Goal: Task Accomplishment & Management: Use online tool/utility

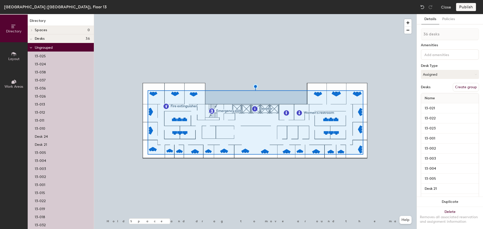
click at [468, 88] on button "Create group" at bounding box center [466, 87] width 26 height 9
click at [415, 34] on div "Directory Layout Work Areas Directory Spaces 0 Desks 36 Pod 1 13-001 13-002 13-…" at bounding box center [241, 121] width 483 height 215
type input "Offices"
click at [465, 10] on button "Publish" at bounding box center [466, 7] width 20 height 8
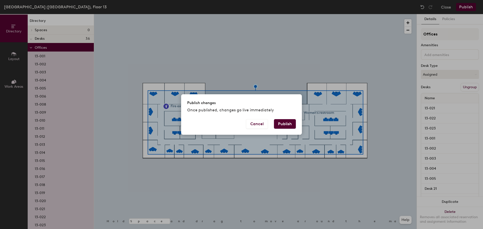
click at [290, 127] on button "Publish" at bounding box center [285, 124] width 22 height 10
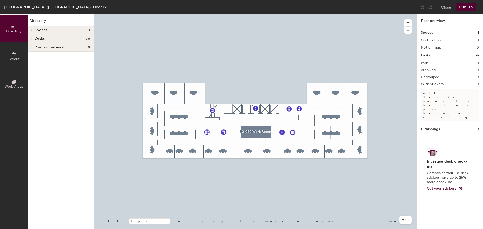
click at [447, 10] on button "Close" at bounding box center [446, 7] width 10 height 8
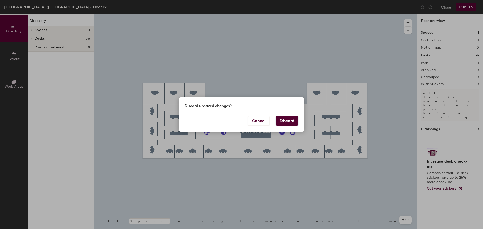
click at [289, 123] on button "Discard" at bounding box center [287, 121] width 23 height 10
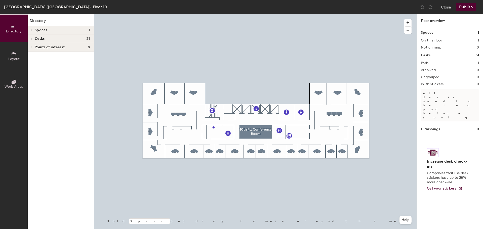
click at [450, 6] on button "Close" at bounding box center [446, 7] width 10 height 8
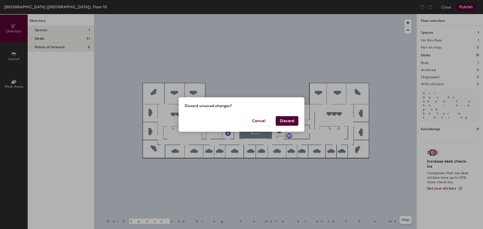
click at [286, 124] on button "Discard" at bounding box center [287, 121] width 23 height 10
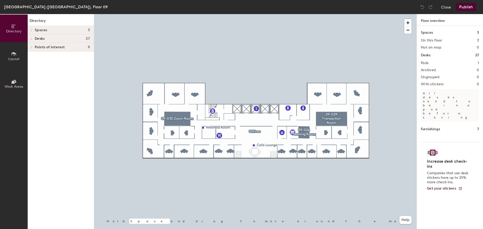
click at [446, 7] on button "Close" at bounding box center [446, 7] width 10 height 8
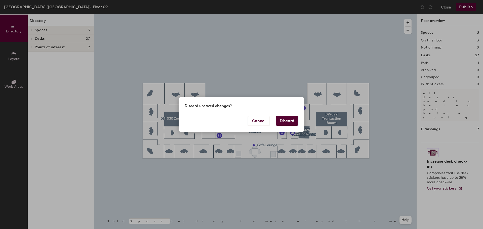
click at [283, 123] on button "Discard" at bounding box center [287, 121] width 23 height 10
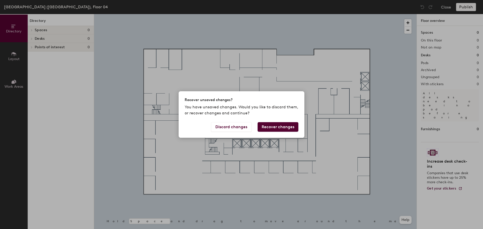
click at [280, 127] on button "Recover changes" at bounding box center [278, 127] width 41 height 10
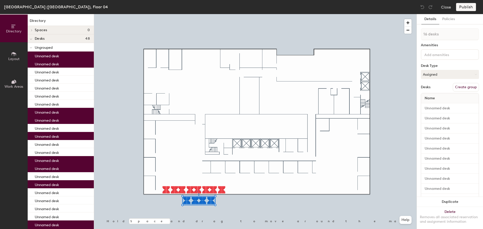
click at [455, 208] on button "Delete Removes all associated reservation and assignment information" at bounding box center [450, 218] width 66 height 22
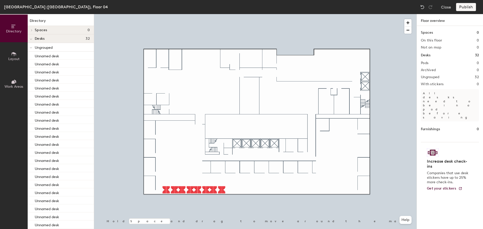
click at [16, 56] on icon at bounding box center [14, 54] width 6 height 6
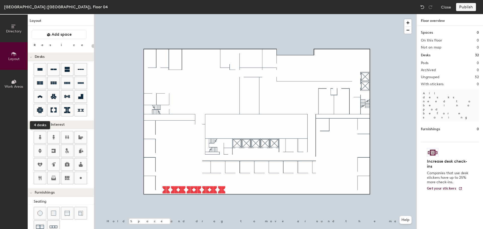
click at [43, 108] on div at bounding box center [40, 110] width 12 height 12
click at [40, 107] on icon at bounding box center [40, 110] width 6 height 6
click at [55, 108] on icon at bounding box center [54, 110] width 6 height 5
click at [80, 110] on icon at bounding box center [81, 110] width 6 height 3
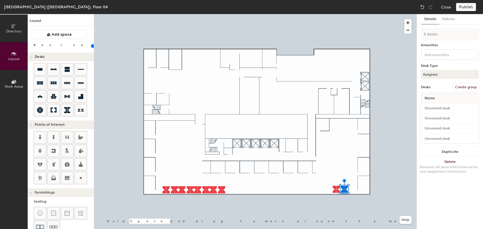
type input "80"
type input "1 desk"
click at [460, 165] on button "Delete Removes all associated reservation and assignment information" at bounding box center [450, 168] width 66 height 22
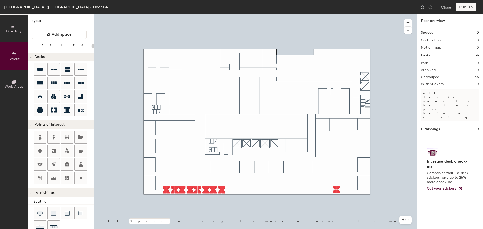
click at [337, 14] on div at bounding box center [255, 14] width 322 height 0
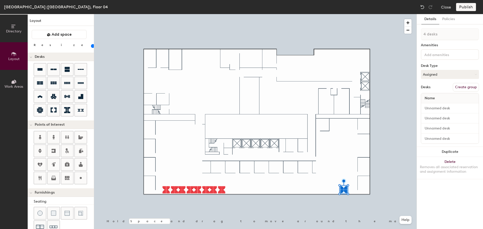
click at [449, 150] on button "Duplicate" at bounding box center [450, 152] width 66 height 10
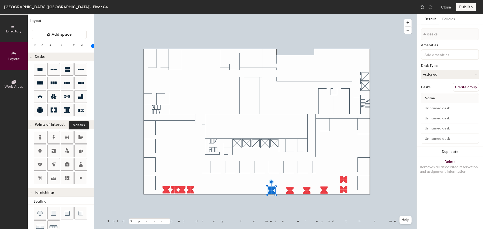
click at [83, 109] on icon at bounding box center [81, 110] width 6 height 3
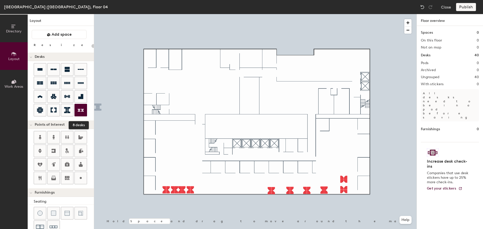
click at [81, 107] on icon at bounding box center [81, 110] width 6 height 6
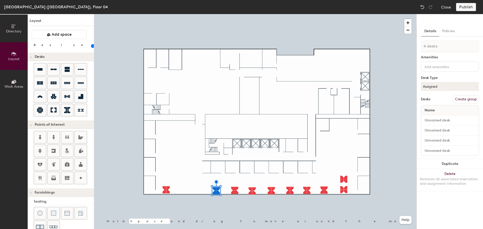
click at [161, 14] on div at bounding box center [255, 14] width 322 height 0
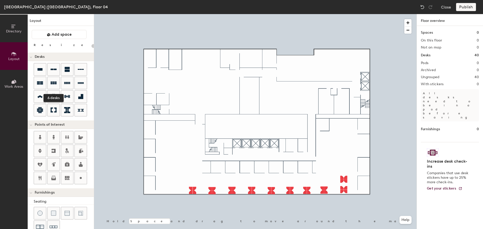
click at [50, 80] on div at bounding box center [54, 83] width 12 height 12
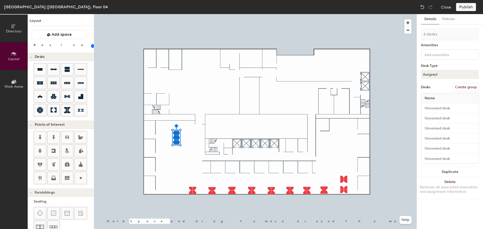
click at [451, 173] on button "Duplicate" at bounding box center [450, 172] width 66 height 10
type input "100"
type input "1 desk"
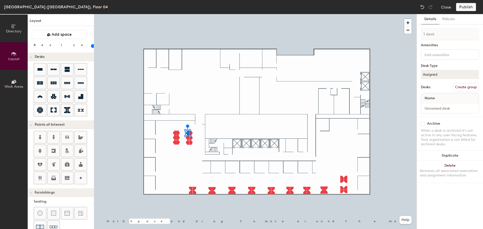
click at [467, 168] on button "Delete Removes all associated reservation and assignment information" at bounding box center [450, 172] width 66 height 22
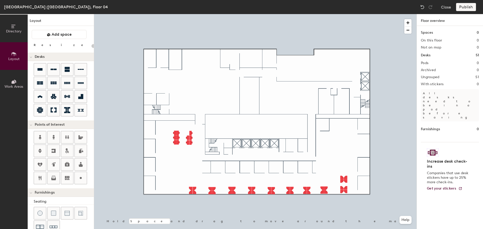
click at [175, 14] on div at bounding box center [255, 14] width 322 height 0
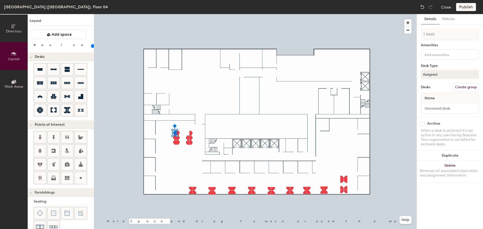
click at [443, 170] on div "Removes all associated reservation and assignment information" at bounding box center [450, 173] width 60 height 9
type input "100"
type input "1 desk"
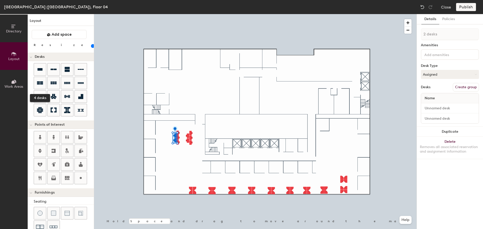
click at [38, 83] on icon at bounding box center [40, 82] width 6 height 3
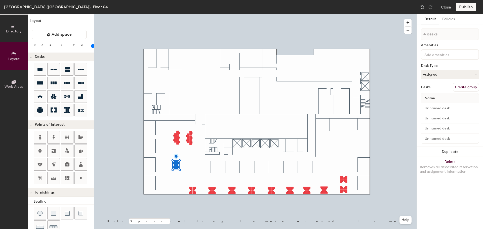
click at [459, 152] on button "Duplicate" at bounding box center [450, 152] width 66 height 10
click at [459, 161] on button "Delete Removes all associated reservation and assignment information" at bounding box center [450, 168] width 66 height 22
click at [441, 153] on button "Duplicate" at bounding box center [450, 152] width 66 height 10
type input "100"
type input "5 desks"
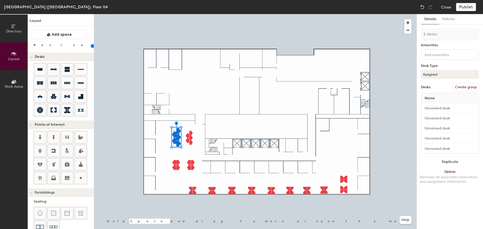
type input "100"
type input "1 desk"
click at [451, 176] on div "Removes all associated reservation and assignment information" at bounding box center [450, 179] width 60 height 9
click at [458, 162] on button "Duplicate" at bounding box center [450, 162] width 66 height 10
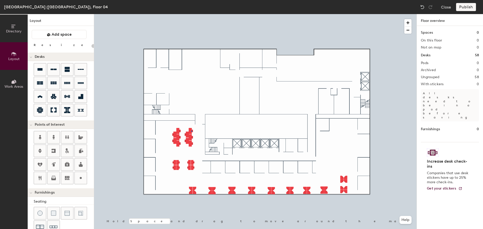
click at [191, 14] on div at bounding box center [255, 14] width 322 height 0
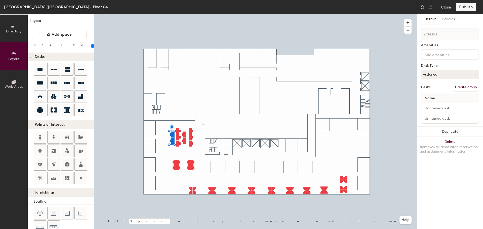
type input "100"
type input "1 desk"
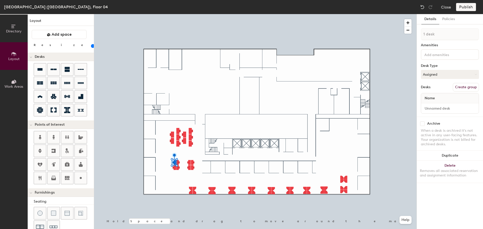
click at [448, 168] on button "Delete Removes all associated reservation and assignment information" at bounding box center [450, 172] width 66 height 22
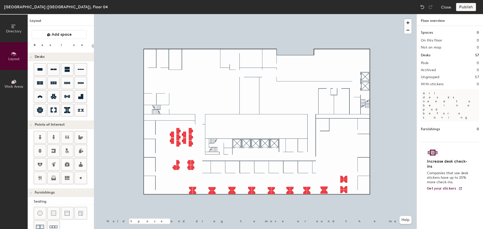
click at [188, 14] on div at bounding box center [255, 14] width 322 height 0
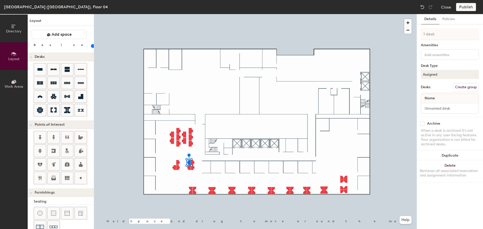
click at [455, 166] on button "Delete Removes all associated reservation and assignment information" at bounding box center [450, 172] width 66 height 22
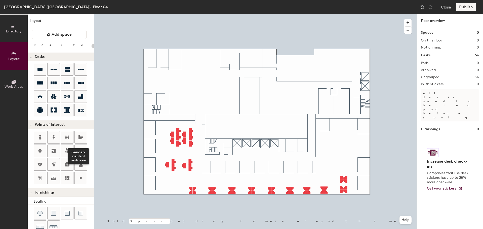
click at [80, 137] on icon at bounding box center [80, 137] width 5 height 4
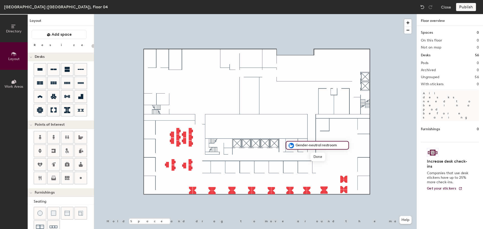
click at [315, 156] on span "Done" at bounding box center [317, 157] width 15 height 9
click at [80, 136] on icon at bounding box center [81, 137] width 6 height 6
click at [295, 156] on span "Edit" at bounding box center [293, 157] width 13 height 9
type input "20"
type input "Restroom"
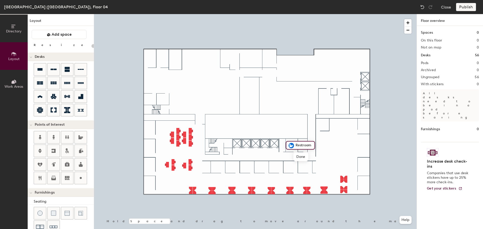
click at [302, 155] on span "Done" at bounding box center [300, 157] width 15 height 9
click at [300, 156] on span "Edit" at bounding box center [304, 157] width 13 height 9
type input "20"
type input "Restroom"
click at [38, 149] on icon at bounding box center [40, 151] width 6 height 6
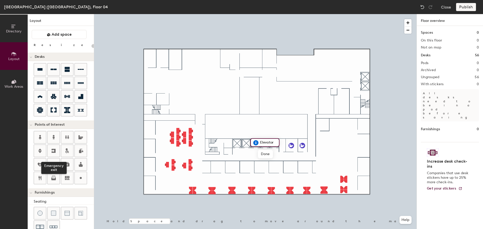
click at [54, 151] on icon at bounding box center [54, 151] width 6 height 6
click at [52, 150] on icon at bounding box center [54, 151] width 4 height 4
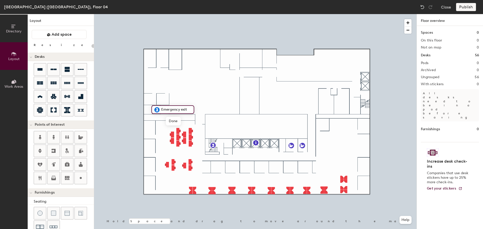
click at [40, 149] on icon at bounding box center [40, 151] width 4 height 5
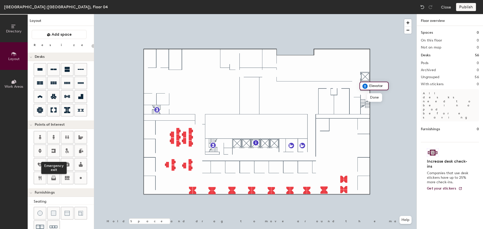
click at [54, 149] on icon at bounding box center [54, 151] width 6 height 6
type input "20"
click at [54, 177] on icon at bounding box center [54, 178] width 6 height 6
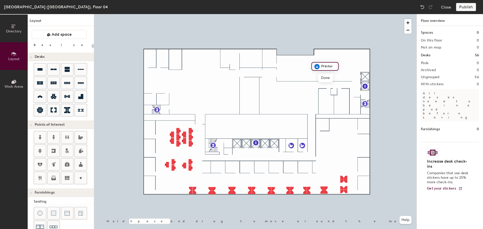
type input "20"
type input "Cannon Services"
click at [38, 179] on icon at bounding box center [40, 178] width 6 height 6
click at [54, 136] on icon at bounding box center [54, 137] width 2 height 5
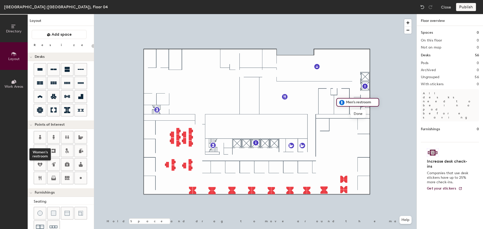
click at [40, 137] on icon at bounding box center [40, 137] width 3 height 5
click at [301, 14] on div at bounding box center [255, 14] width 322 height 0
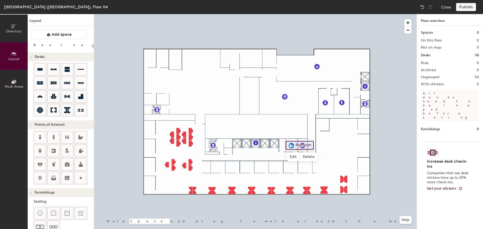
click at [308, 156] on span "Delete" at bounding box center [309, 157] width 18 height 9
type input "20"
click at [300, 156] on span "Edit" at bounding box center [299, 156] width 13 height 9
type input "Gender-Neutra"
click at [312, 154] on span "Done" at bounding box center [313, 156] width 15 height 9
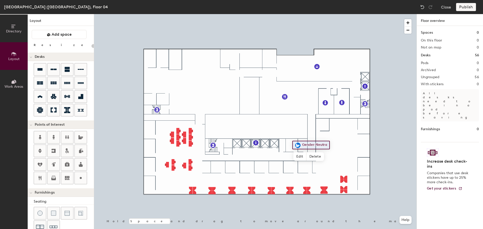
click at [314, 157] on span "Delete" at bounding box center [315, 156] width 18 height 9
click at [80, 136] on icon at bounding box center [81, 137] width 6 height 6
type input "20"
click at [342, 146] on input "Gender-neutral restroom" at bounding box center [327, 145] width 52 height 7
click at [343, 145] on input "Gender-neutral restroom" at bounding box center [327, 145] width 52 height 7
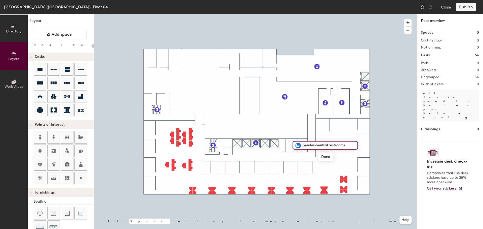
type input "Gender-neutral restrooms"
click at [326, 159] on span "Done" at bounding box center [325, 157] width 15 height 9
click at [188, 14] on div at bounding box center [255, 14] width 322 height 0
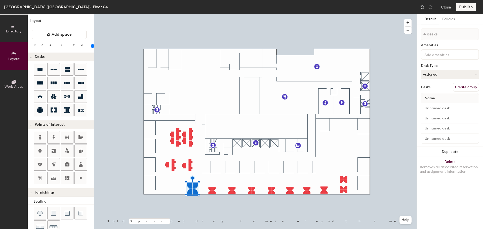
click at [455, 152] on button "Duplicate" at bounding box center [450, 152] width 66 height 10
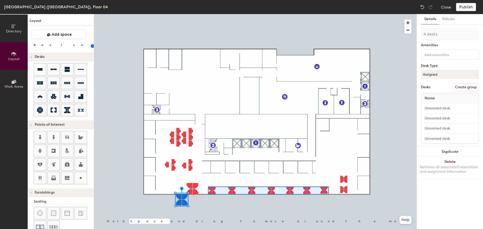
type input "80"
type input "28 desks"
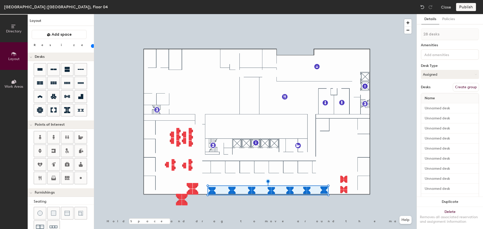
click at [459, 208] on button "Delete Removes all associated reservation and assignment information" at bounding box center [450, 218] width 66 height 22
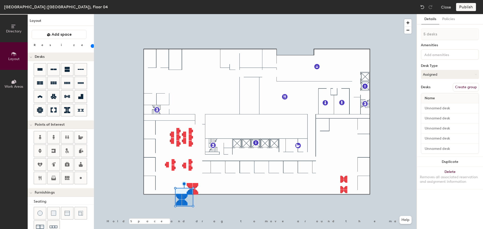
click at [219, 14] on div at bounding box center [255, 14] width 322 height 0
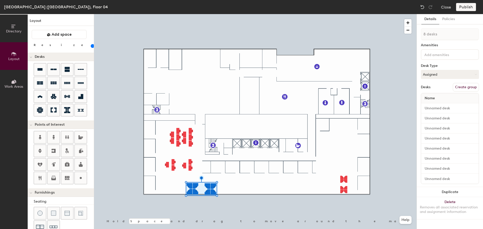
click at [449, 192] on button "Duplicate" at bounding box center [450, 192] width 66 height 10
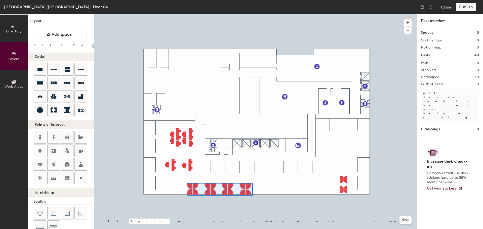
click at [251, 14] on div at bounding box center [255, 14] width 322 height 0
type input "120"
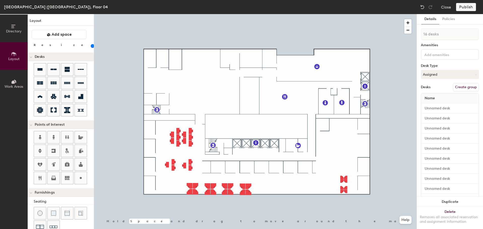
type input "1 desk"
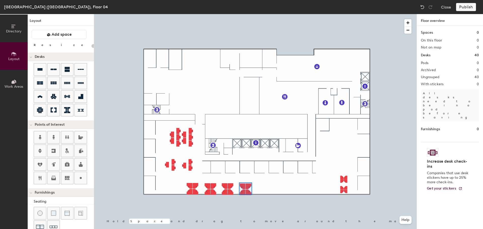
type input "120"
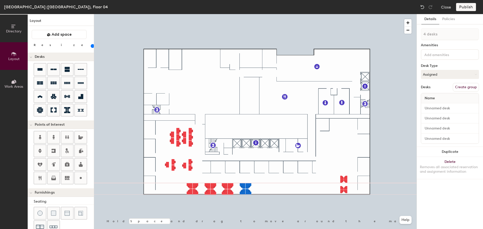
type input "1 desk"
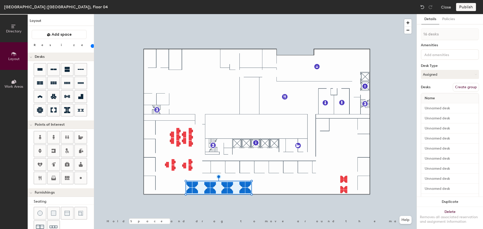
click at [457, 198] on button "Duplicate" at bounding box center [450, 202] width 66 height 10
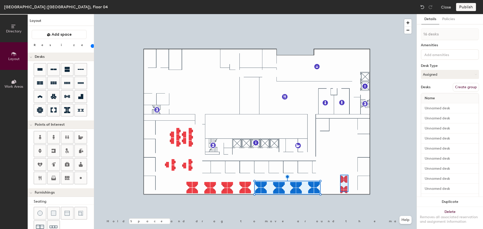
type input "80"
type input "8 desks"
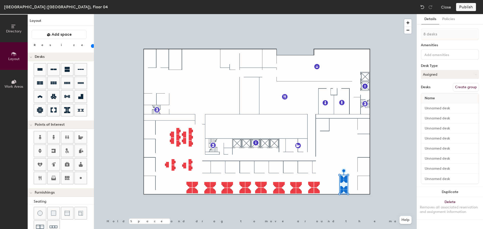
click at [454, 201] on button "Delete Removes all associated reservation and assignment information" at bounding box center [450, 208] width 66 height 22
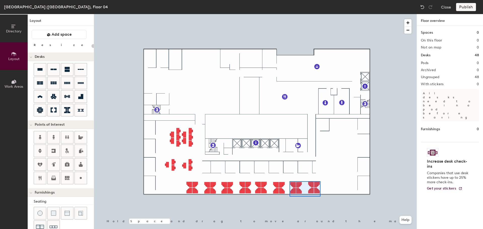
type input "120"
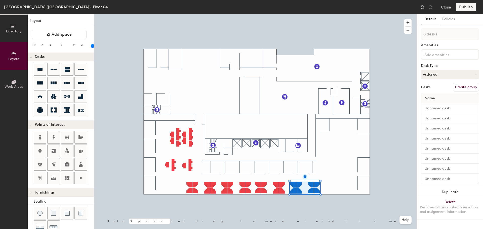
click at [456, 191] on button "Duplicate" at bounding box center [450, 192] width 66 height 10
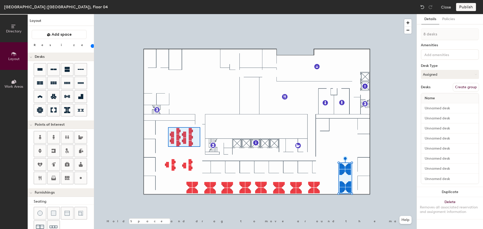
type input "10 desks"
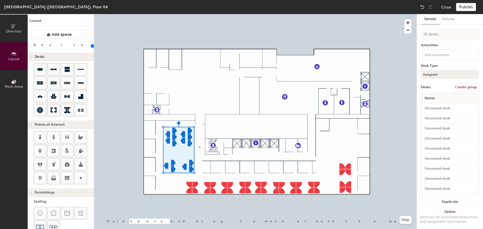
click at [199, 14] on div at bounding box center [255, 14] width 322 height 0
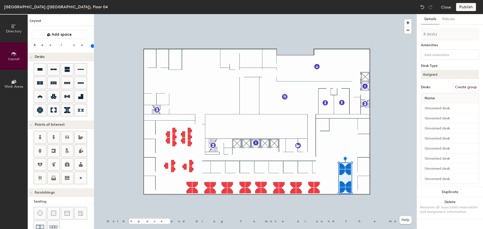
click at [444, 190] on button "Duplicate" at bounding box center [450, 192] width 66 height 10
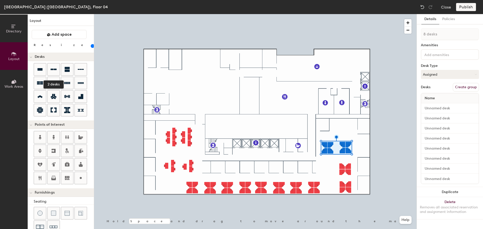
click at [54, 71] on icon at bounding box center [54, 69] width 6 height 6
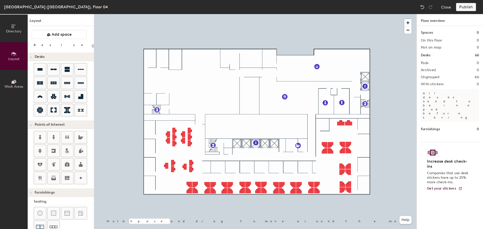
click at [78, 70] on icon at bounding box center [81, 69] width 6 height 6
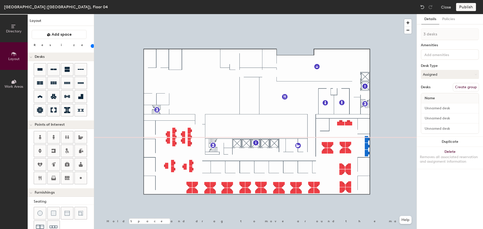
click at [378, 14] on div at bounding box center [255, 14] width 322 height 0
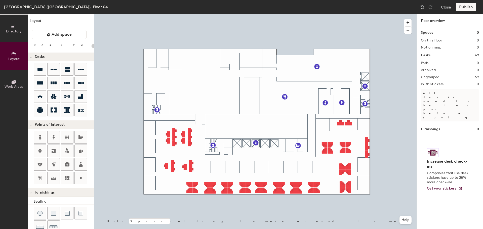
click at [367, 14] on div at bounding box center [255, 14] width 322 height 0
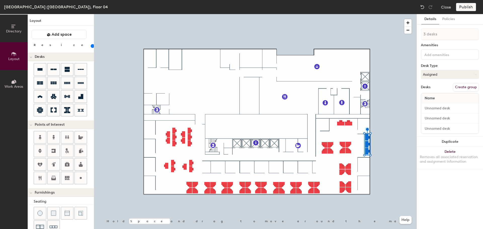
click at [375, 14] on div at bounding box center [255, 14] width 322 height 0
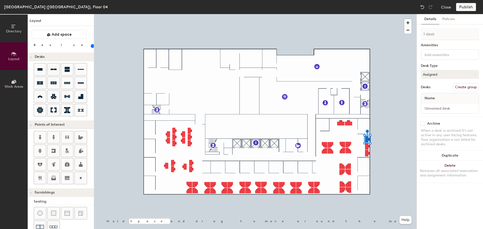
click at [362, 14] on div at bounding box center [255, 14] width 322 height 0
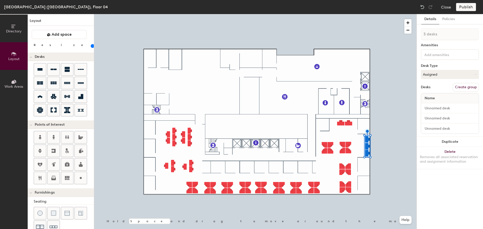
click at [463, 155] on button "Delete Removes all associated reservation and assignment information" at bounding box center [450, 158] width 66 height 22
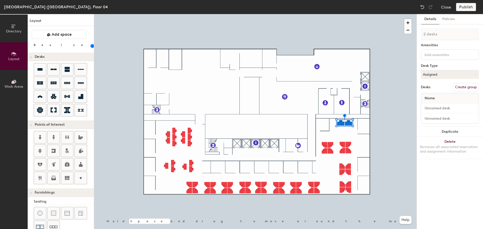
click at [460, 142] on button "Delete Removes all associated reservation and assignment information" at bounding box center [450, 148] width 66 height 22
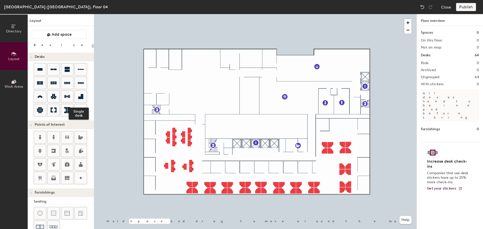
click at [78, 96] on icon at bounding box center [81, 97] width 6 height 6
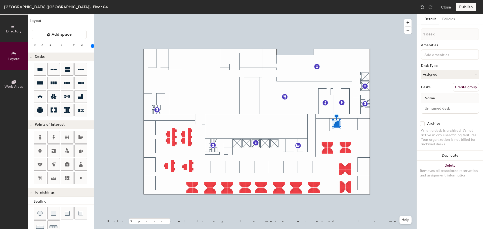
click at [448, 155] on button "Duplicate" at bounding box center [450, 156] width 66 height 10
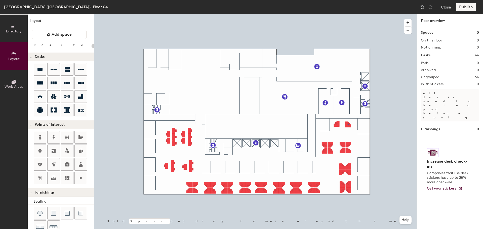
click at [348, 14] on div at bounding box center [255, 14] width 322 height 0
type input "120"
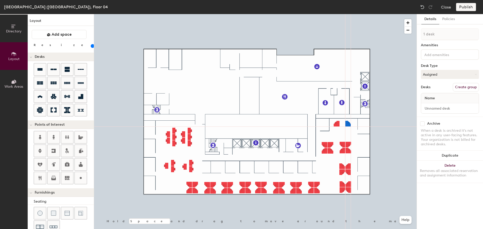
click at [354, 14] on div at bounding box center [255, 14] width 322 height 0
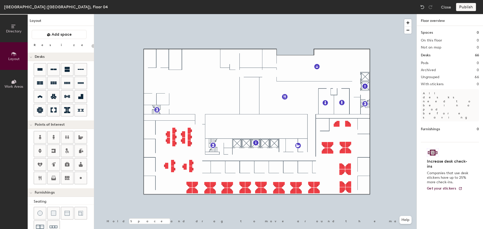
click at [83, 97] on icon at bounding box center [81, 97] width 6 height 6
click at [81, 96] on icon at bounding box center [80, 96] width 5 height 5
click at [38, 95] on icon at bounding box center [40, 97] width 6 height 6
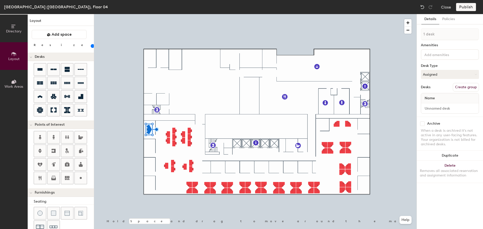
click at [456, 156] on button "Duplicate" at bounding box center [450, 156] width 66 height 10
click at [439, 156] on button "Duplicate" at bounding box center [450, 156] width 66 height 10
click at [458, 157] on button "Duplicate" at bounding box center [450, 156] width 66 height 10
click at [144, 14] on div at bounding box center [255, 14] width 322 height 0
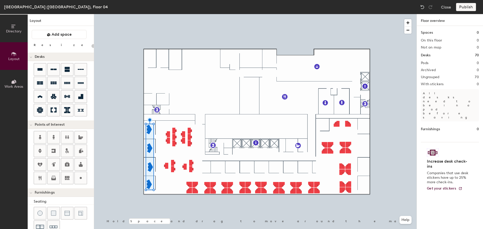
click at [151, 14] on div at bounding box center [255, 14] width 322 height 0
type input "120"
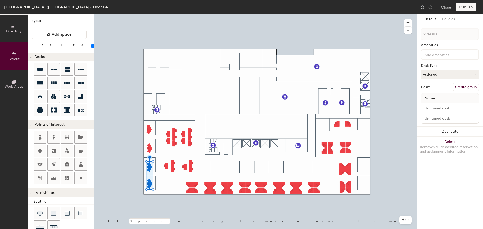
click at [464, 128] on button "Duplicate" at bounding box center [450, 132] width 66 height 10
type input "1 desk"
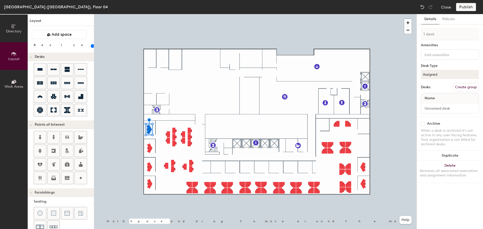
click at [455, 154] on button "Duplicate" at bounding box center [450, 156] width 66 height 10
click at [453, 155] on button "Duplicate" at bounding box center [450, 156] width 66 height 10
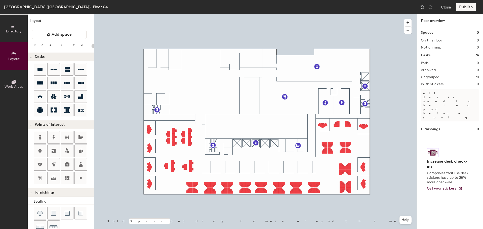
click at [144, 14] on div at bounding box center [255, 14] width 322 height 0
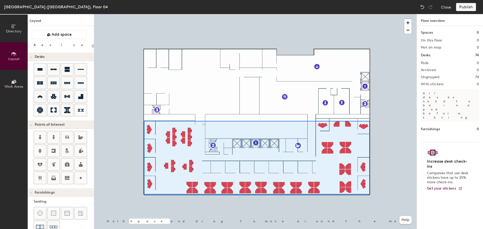
type input "120"
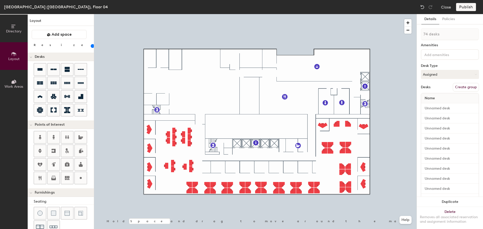
click at [464, 88] on button "Create group" at bounding box center [466, 87] width 26 height 9
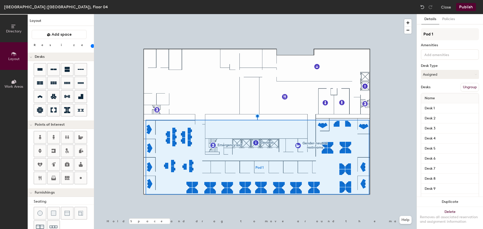
drag, startPoint x: 431, startPoint y: 33, endPoint x: 417, endPoint y: 30, distance: 14.2
click at [422, 33] on input "Pod 1" at bounding box center [450, 34] width 58 height 12
type input "o"
type input "Offices"
click at [462, 4] on button "Publish" at bounding box center [466, 7] width 20 height 8
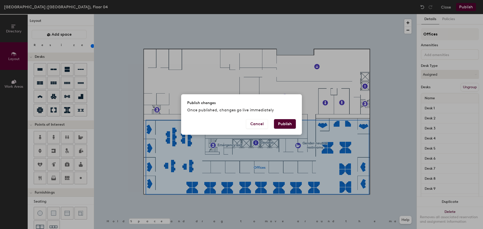
click at [282, 122] on button "Publish" at bounding box center [285, 124] width 22 height 10
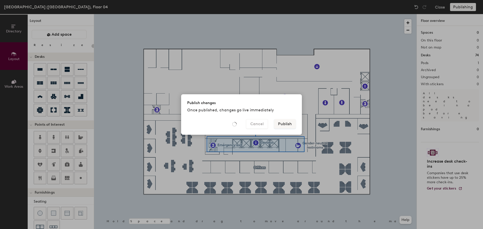
type input "20"
